Goal: Task Accomplishment & Management: Manage account settings

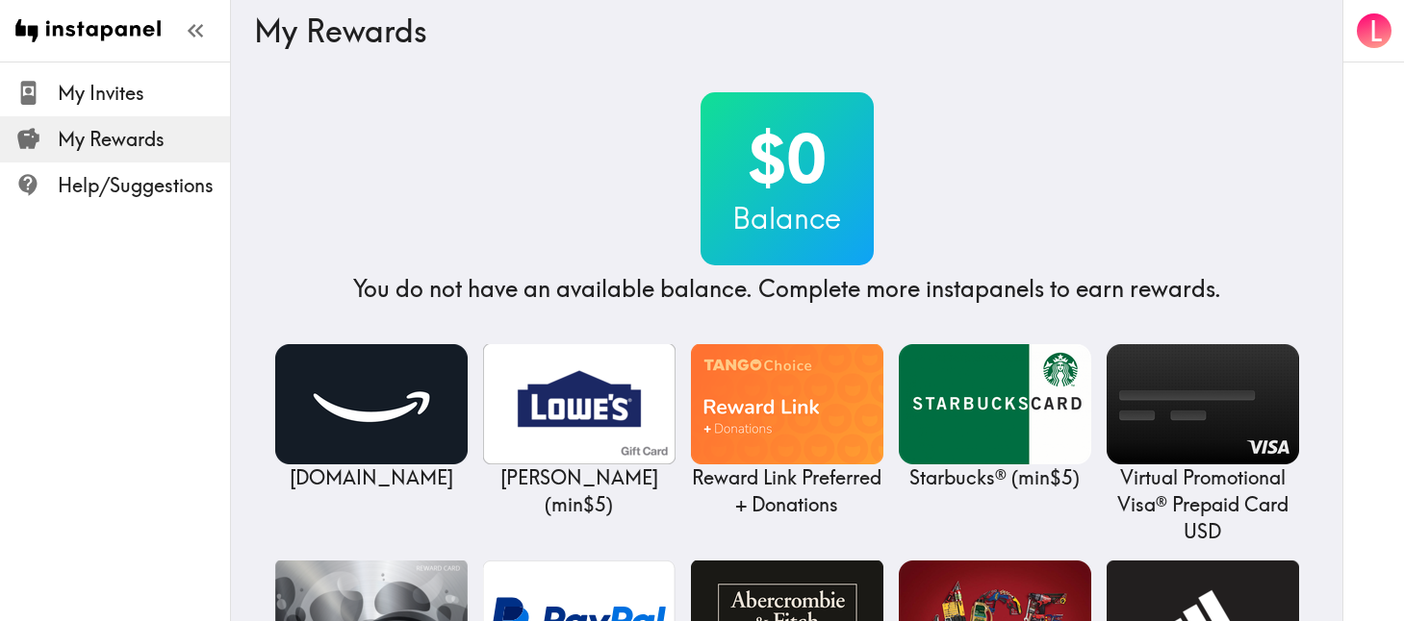
click at [122, 138] on span "My Rewards" at bounding box center [144, 139] width 172 height 27
click at [1372, 23] on icon "button" at bounding box center [1373, 31] width 26 height 26
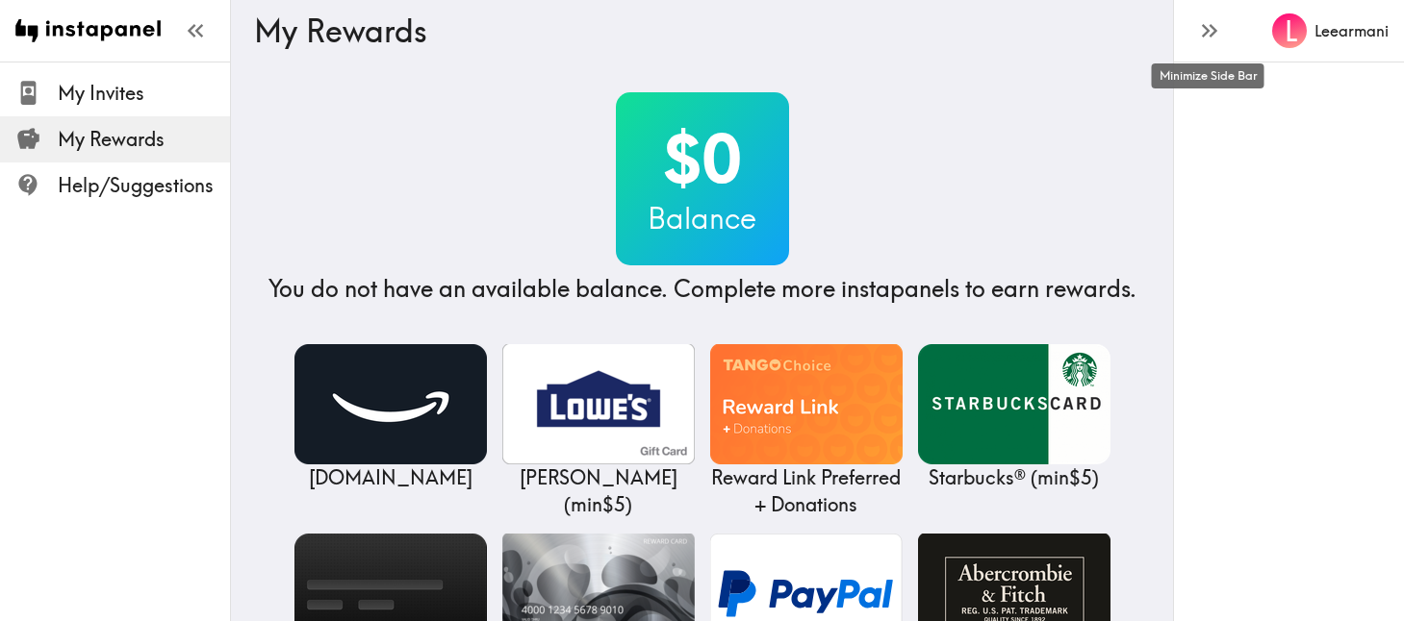
click at [1213, 35] on icon "button" at bounding box center [1209, 30] width 26 height 26
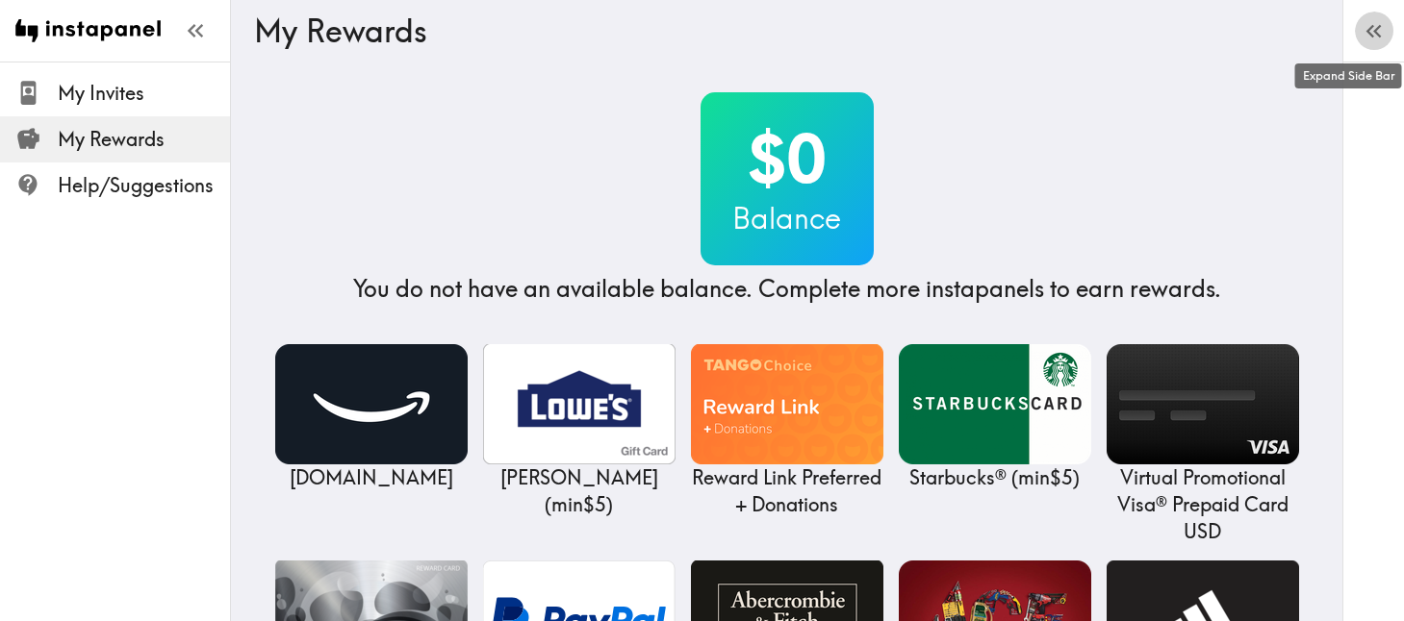
click at [1377, 22] on icon "button" at bounding box center [1373, 31] width 26 height 26
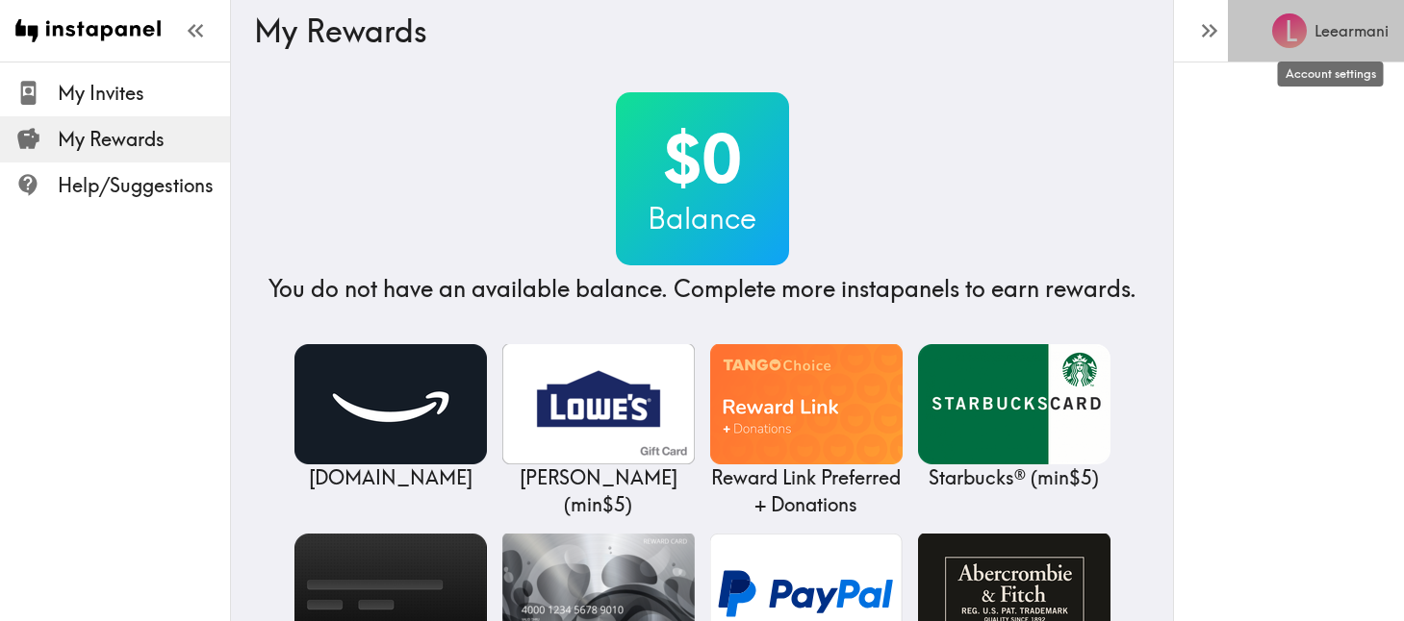
click at [1358, 30] on h6 "Leearmani" at bounding box center [1351, 30] width 74 height 21
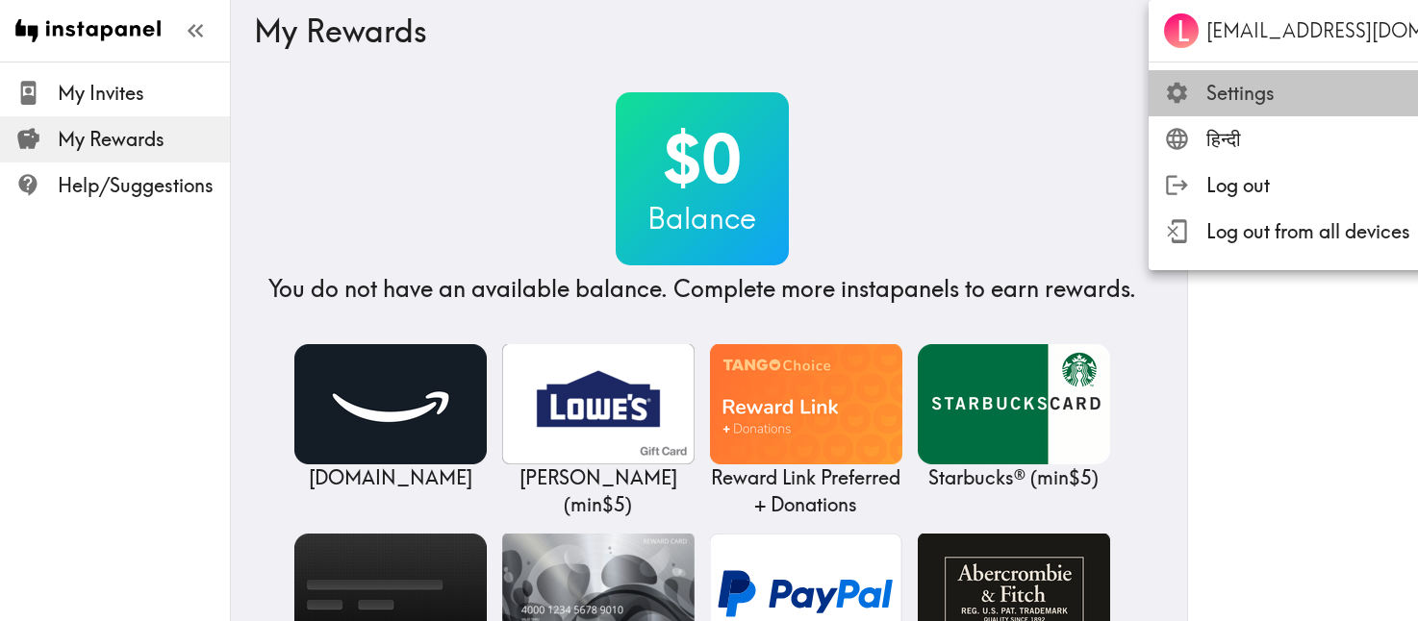
click at [1263, 94] on span "Settings" at bounding box center [1377, 93] width 343 height 27
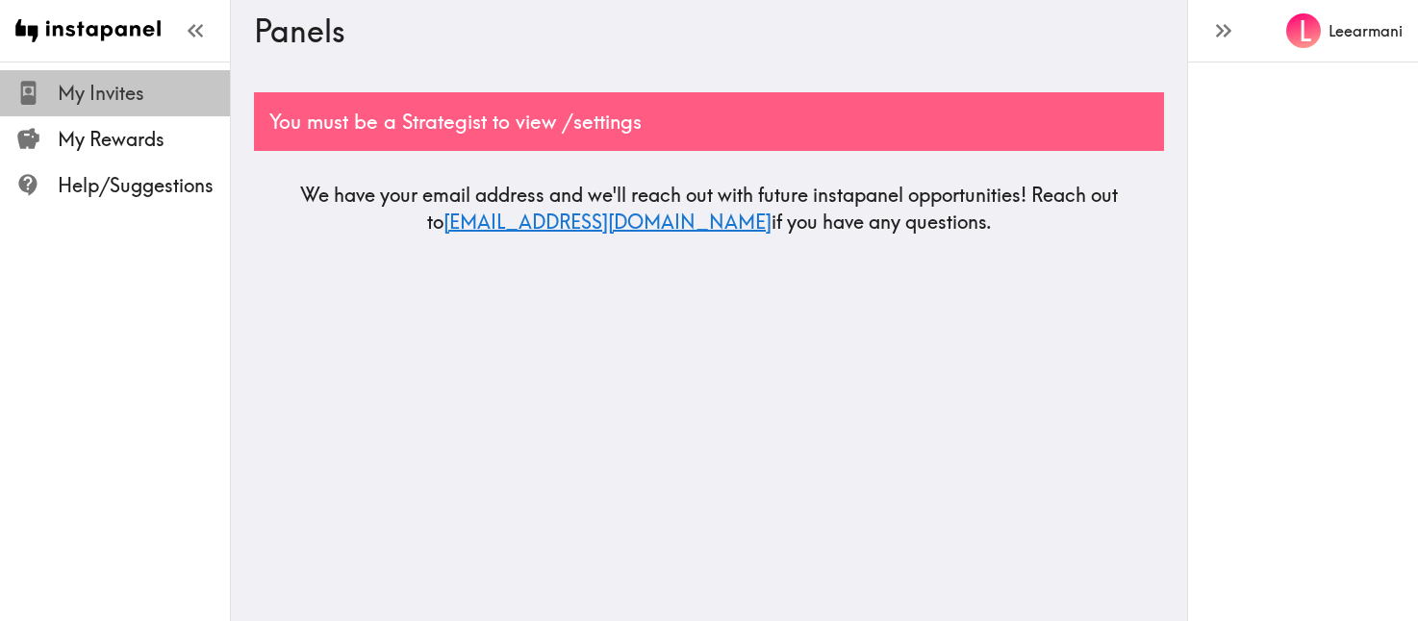
click at [138, 95] on span "My Invites" at bounding box center [144, 93] width 172 height 27
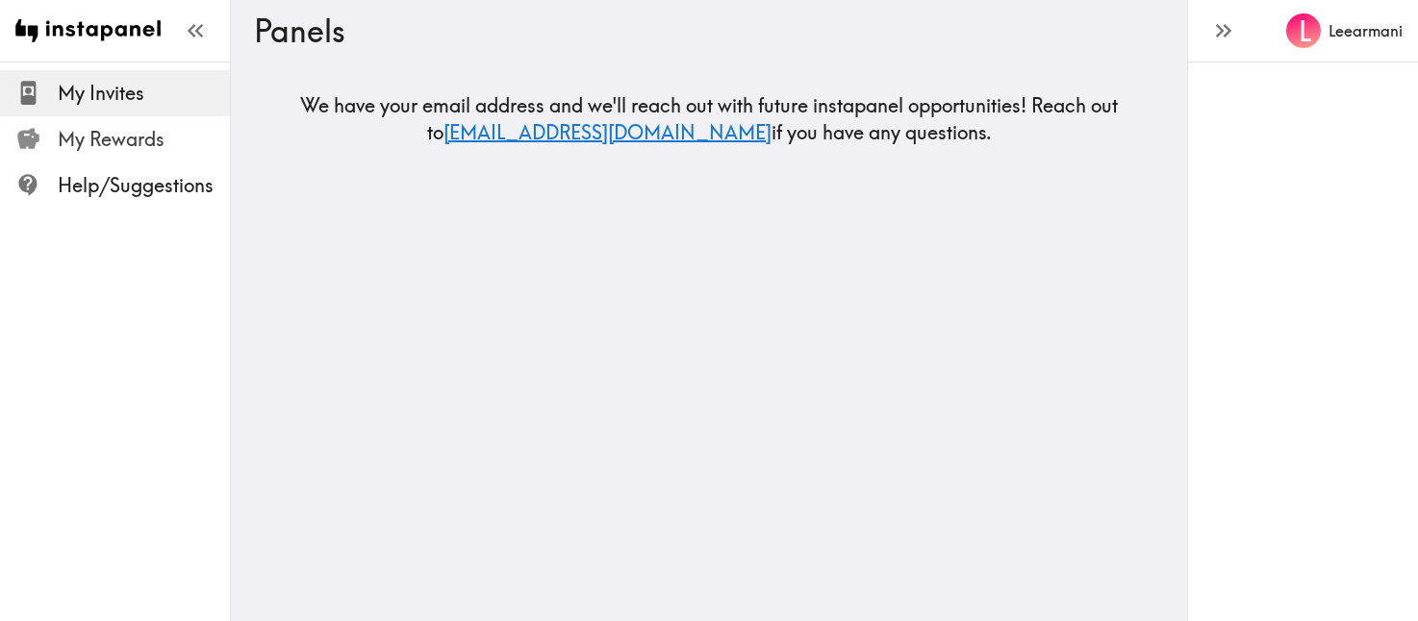
click at [162, 141] on span "My Rewards" at bounding box center [144, 139] width 172 height 27
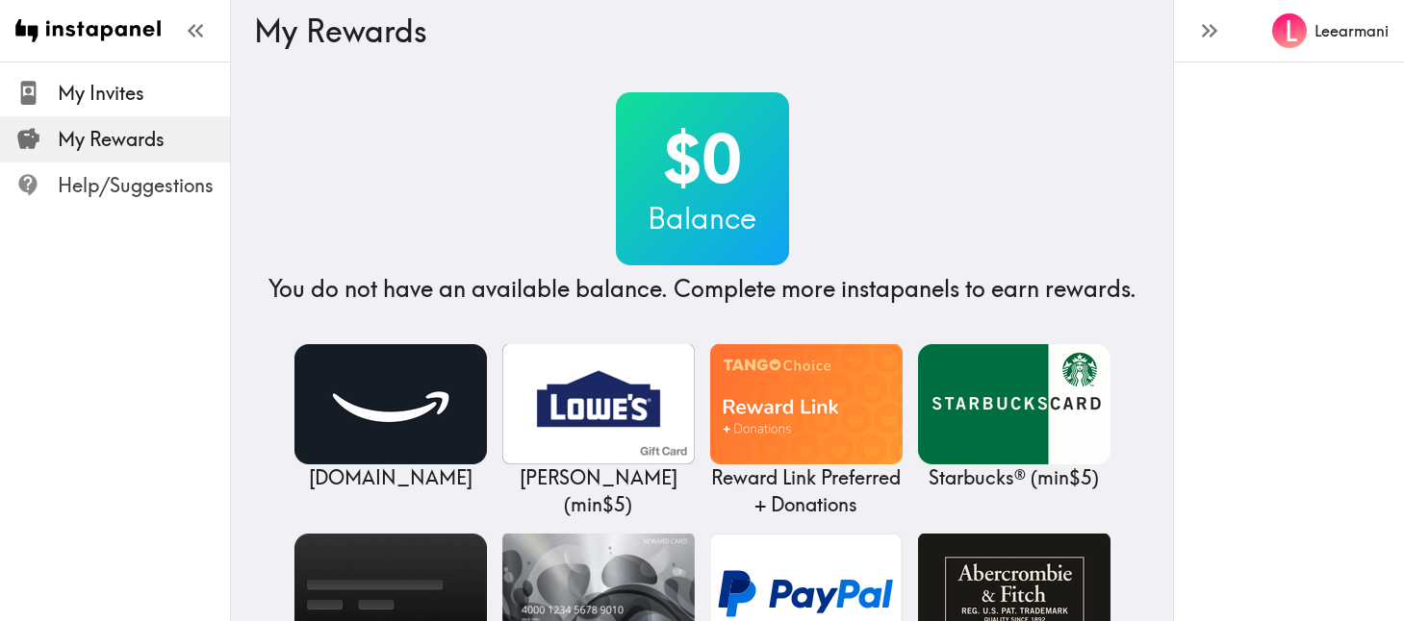
click at [144, 187] on span "Help/Suggestions" at bounding box center [144, 185] width 172 height 27
